Goal: Use online tool/utility: Utilize a website feature to perform a specific function

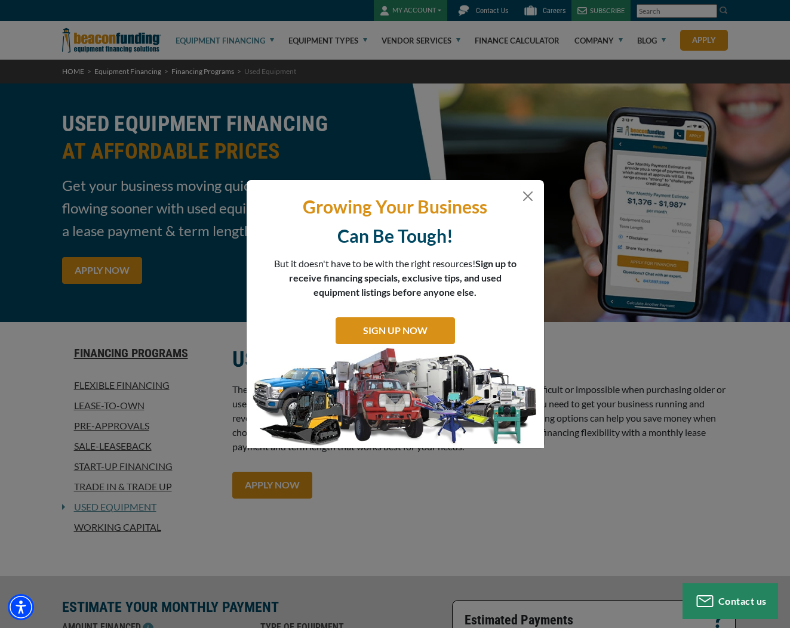
click at [123, 196] on div "Growing Your Business Can Be Tough! But it doesn't have to be with the right re…" at bounding box center [395, 314] width 790 height 628
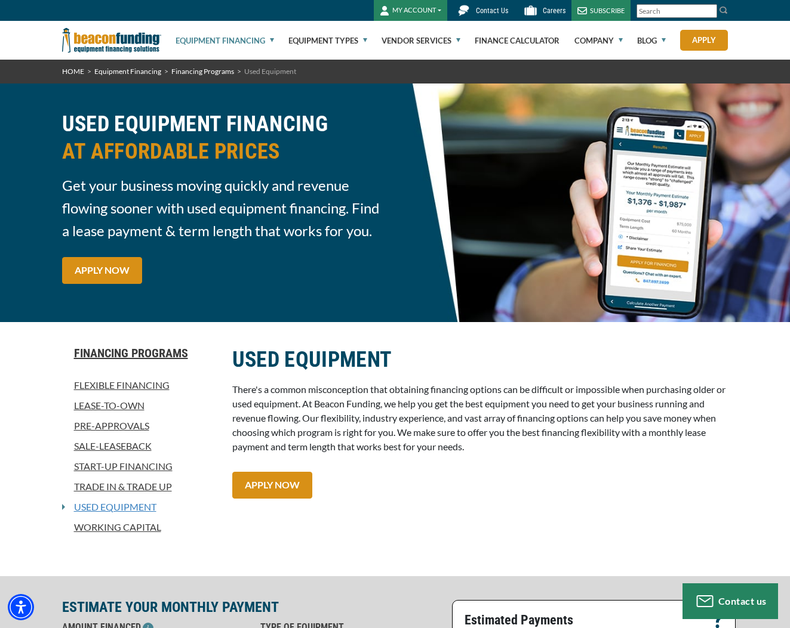
click at [125, 507] on link "Used Equipment" at bounding box center [110, 507] width 91 height 14
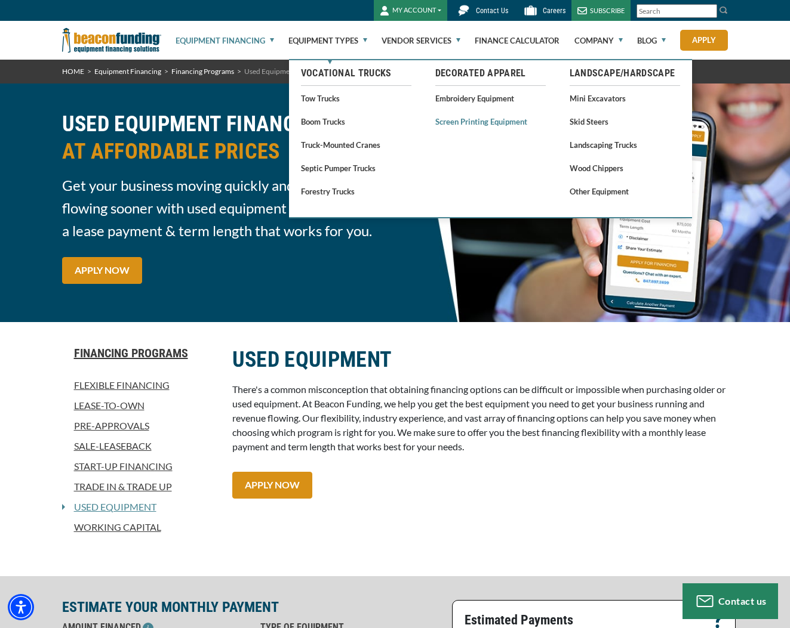
click at [460, 125] on link "Screen Printing Equipment" at bounding box center [490, 121] width 110 height 15
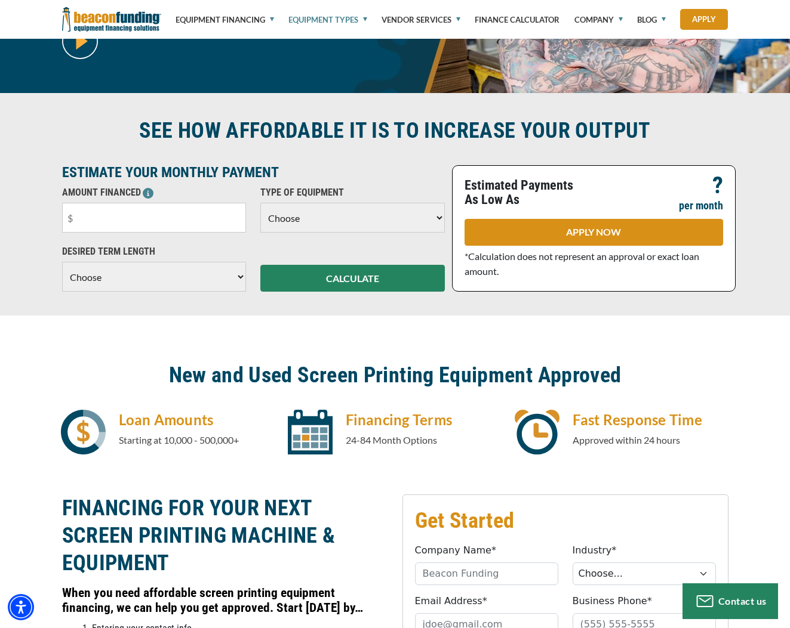
scroll to position [267, 0]
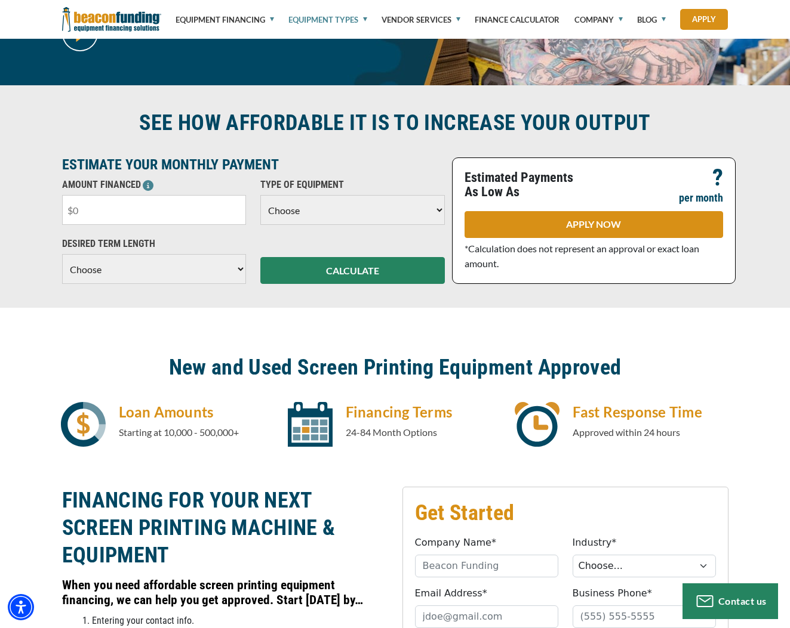
click at [100, 211] on input "text" at bounding box center [154, 210] width 184 height 30
drag, startPoint x: 100, startPoint y: 211, endPoint x: 55, endPoint y: 212, distance: 44.8
click at [55, 212] on div "AMOUNT FINANCED Please enter the Amount Financed." at bounding box center [154, 201] width 199 height 47
type input "$50,000"
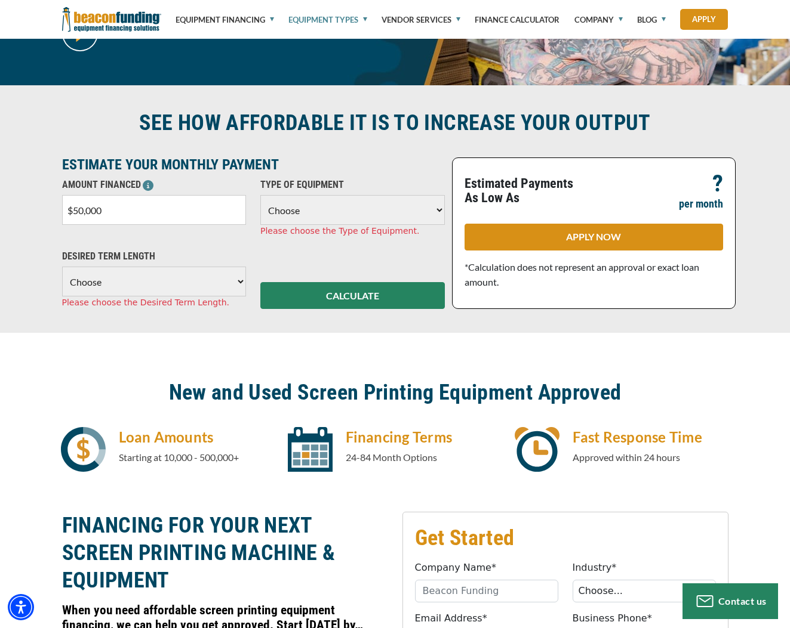
select select "2"
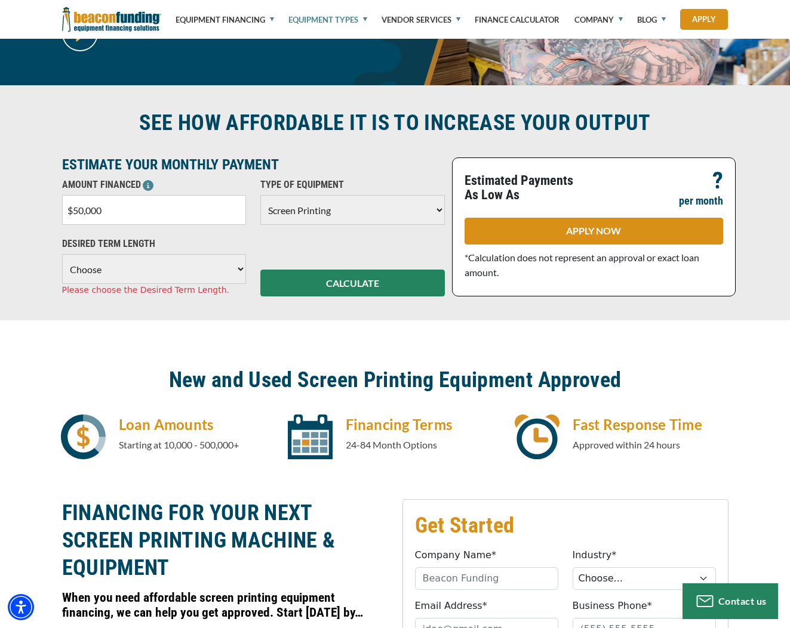
select select "36"
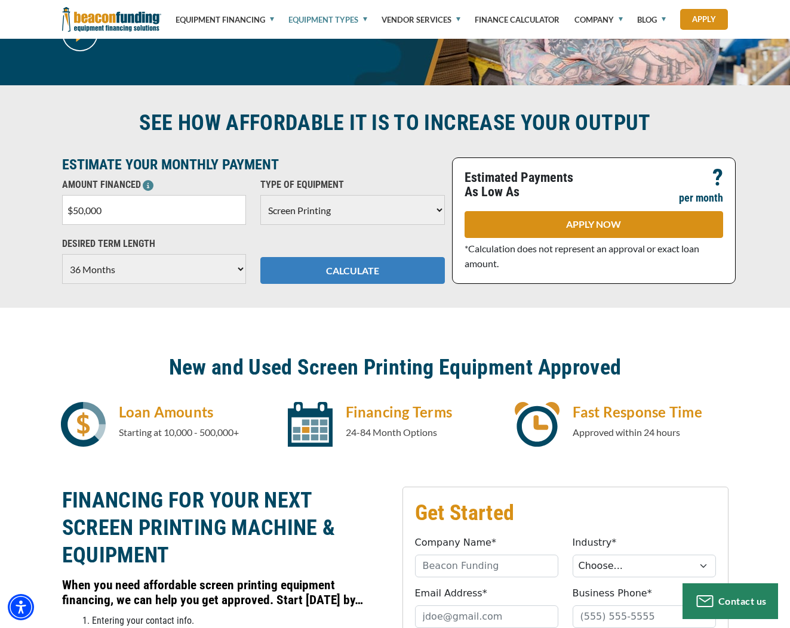
click at [307, 278] on button "CALCULATE" at bounding box center [352, 270] width 184 height 27
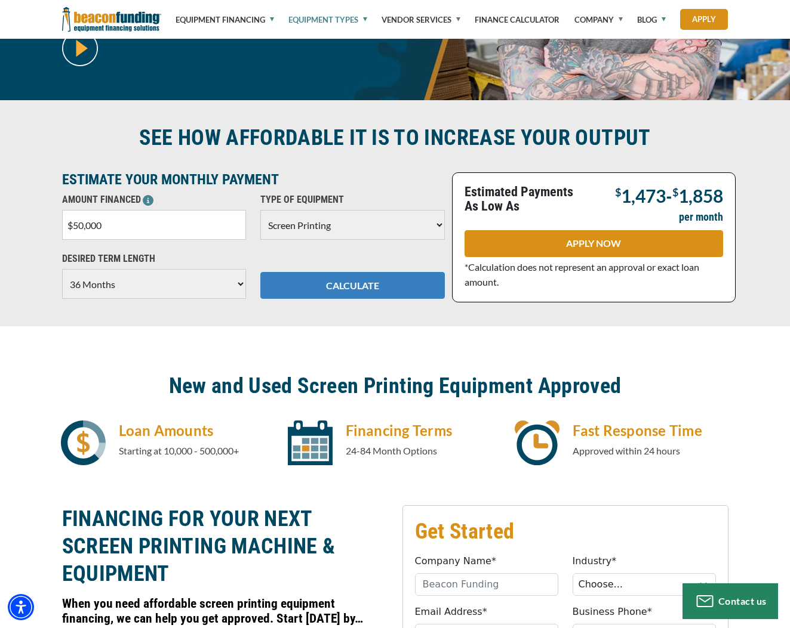
scroll to position [248, 0]
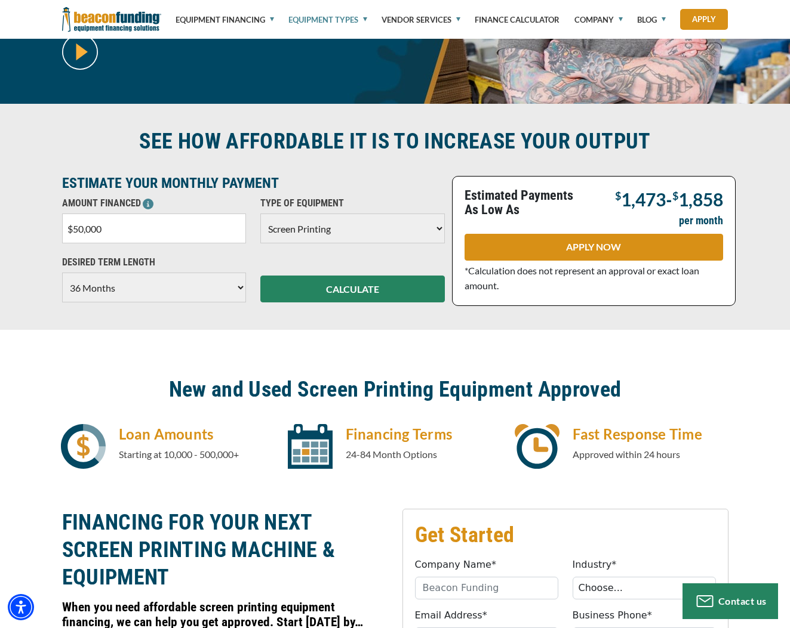
drag, startPoint x: 141, startPoint y: 233, endPoint x: 63, endPoint y: 232, distance: 78.2
click at [63, 232] on input "$50,000" at bounding box center [154, 229] width 184 height 30
type input "$100,000"
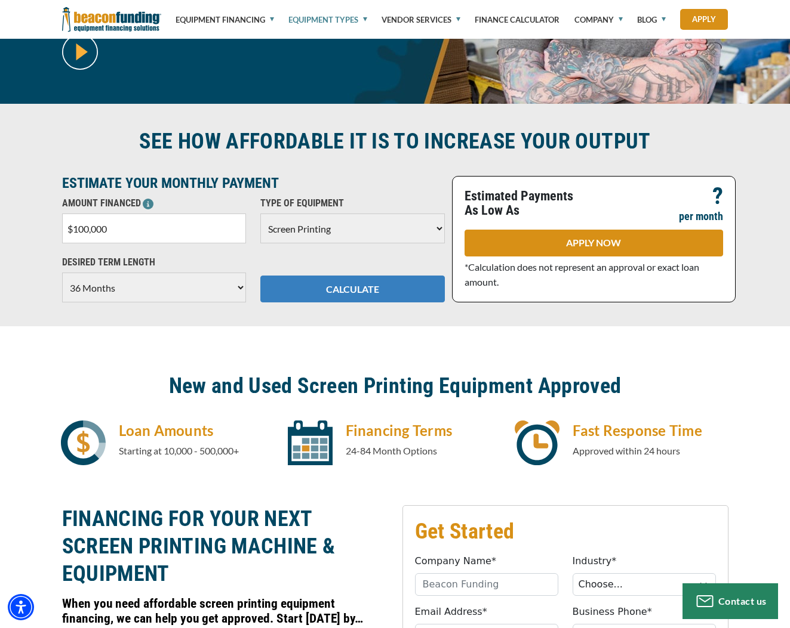
click at [278, 283] on button "CALCULATE" at bounding box center [352, 289] width 184 height 27
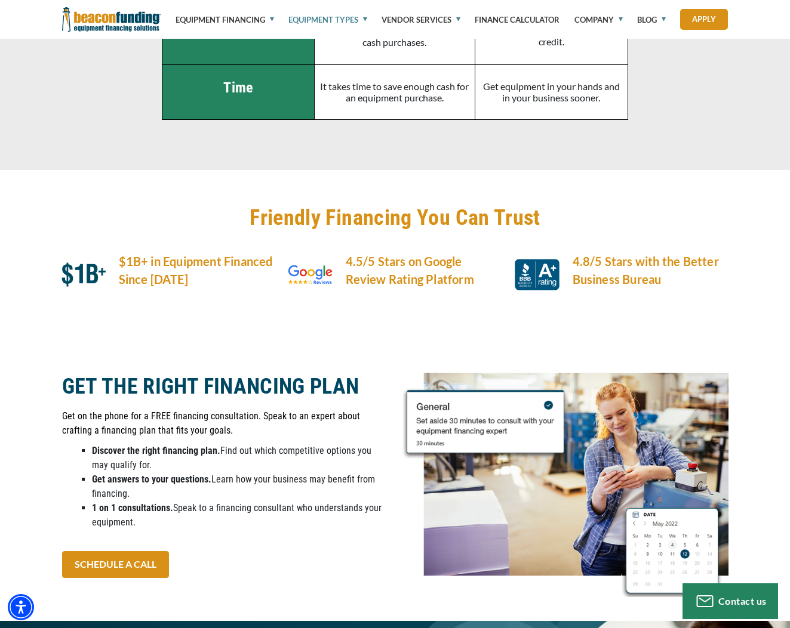
scroll to position [2390, 0]
